Goal: Transaction & Acquisition: Download file/media

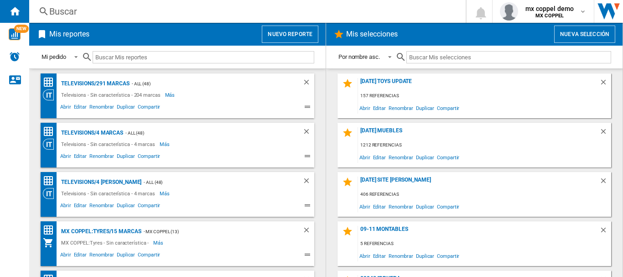
click at [278, 38] on button "Nuevo reporte" at bounding box center [290, 34] width 57 height 17
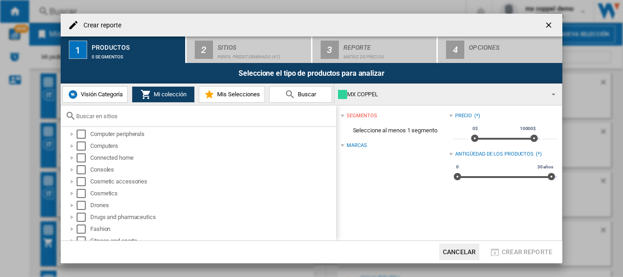
scroll to position [243, 0]
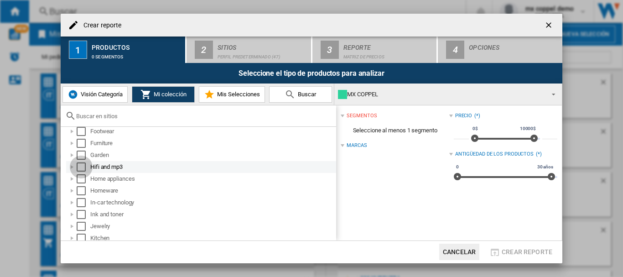
click at [82, 166] on div "Select" at bounding box center [81, 166] width 9 height 9
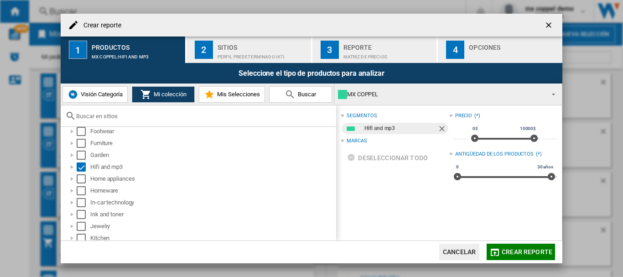
click at [260, 49] on div "Sitios" at bounding box center [262, 45] width 90 height 10
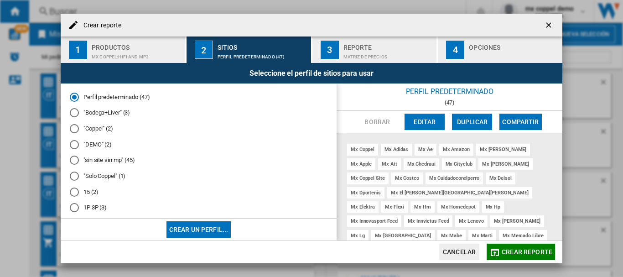
click at [89, 177] on md-radio-button ""Solo Coppel" (1)" at bounding box center [199, 176] width 258 height 9
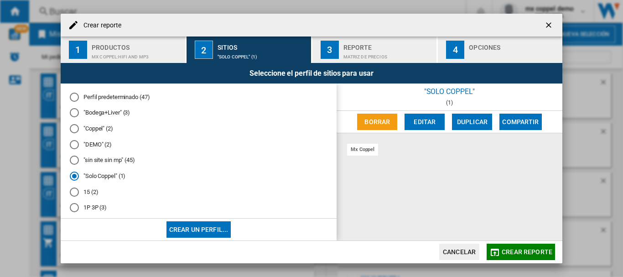
click at [500, 256] on md-icon "button" at bounding box center [494, 252] width 11 height 11
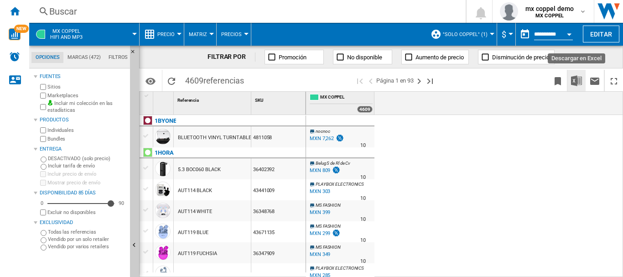
click at [573, 80] on img "Descargar en Excel" at bounding box center [576, 80] width 11 height 11
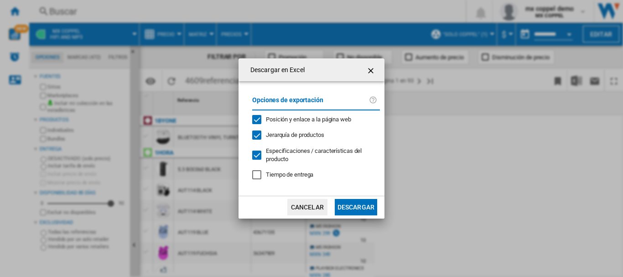
click at [352, 200] on button "Descargar" at bounding box center [356, 207] width 42 height 16
